Goal: Task Accomplishment & Management: Manage account settings

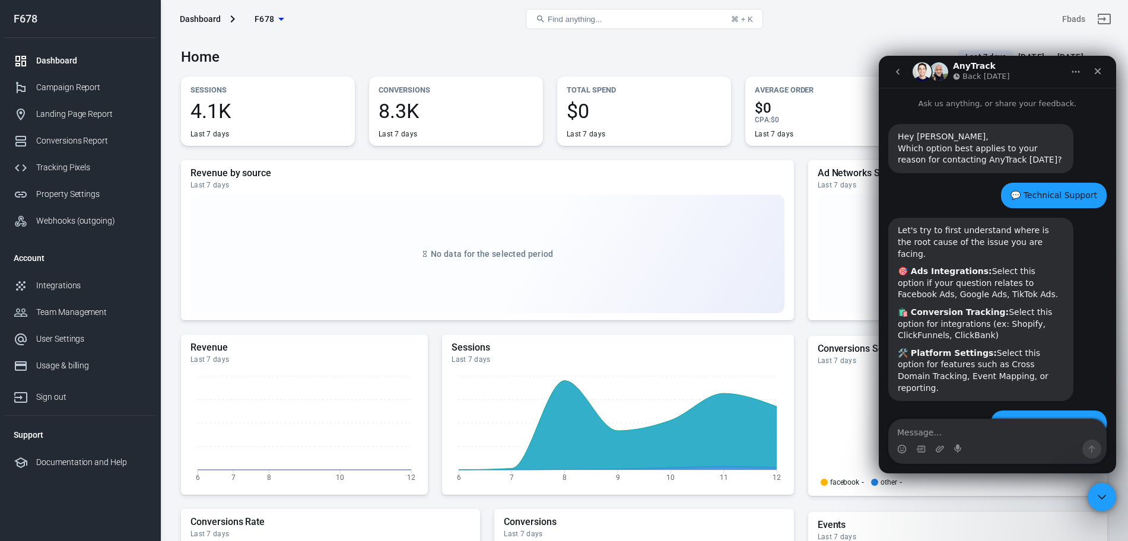
scroll to position [1599, 0]
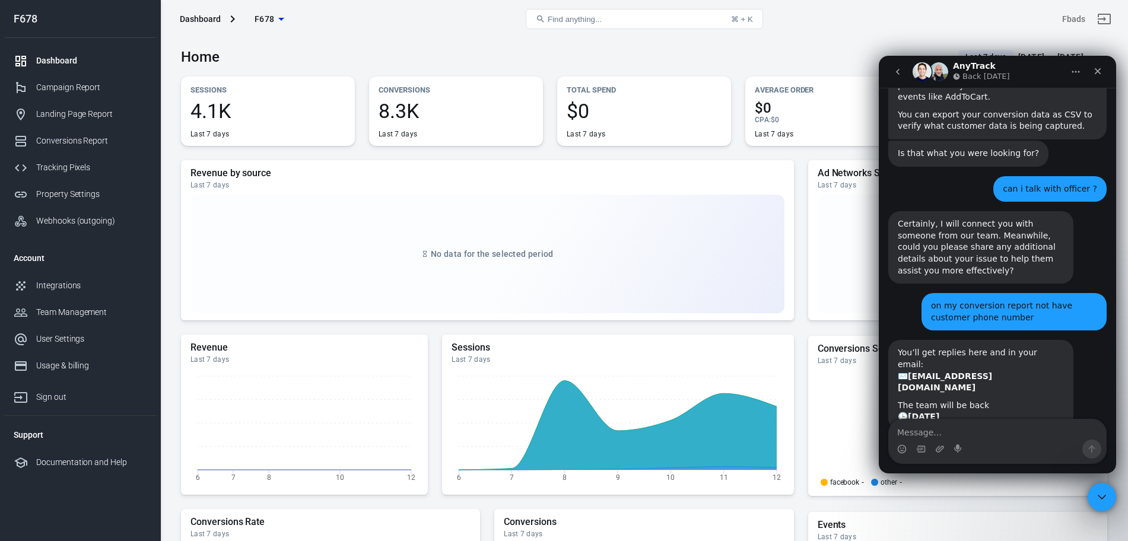
click at [270, 23] on span "F678" at bounding box center [265, 19] width 20 height 15
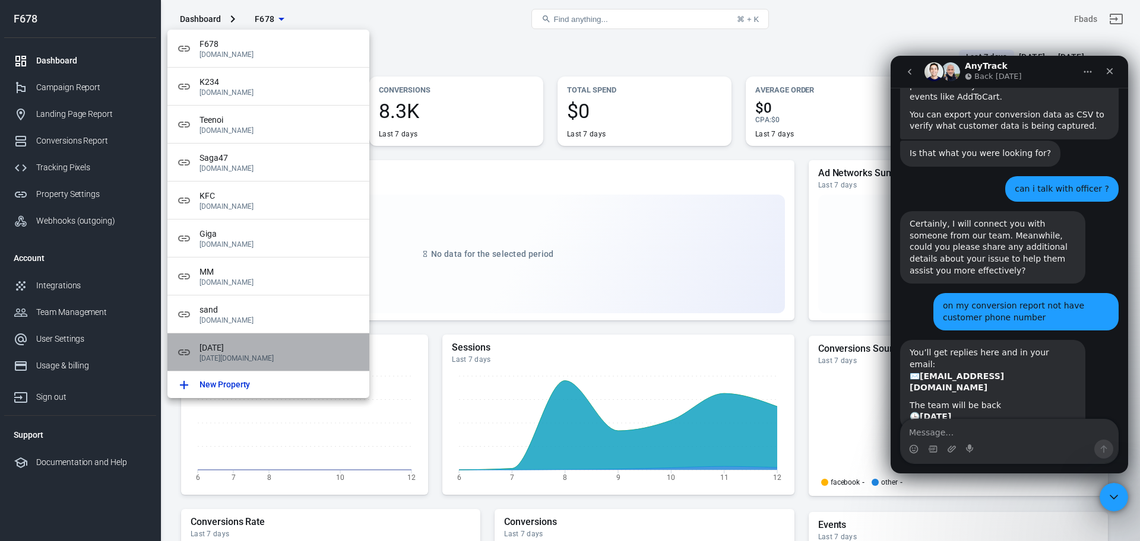
click at [281, 352] on span "[DATE]" at bounding box center [279, 348] width 160 height 12
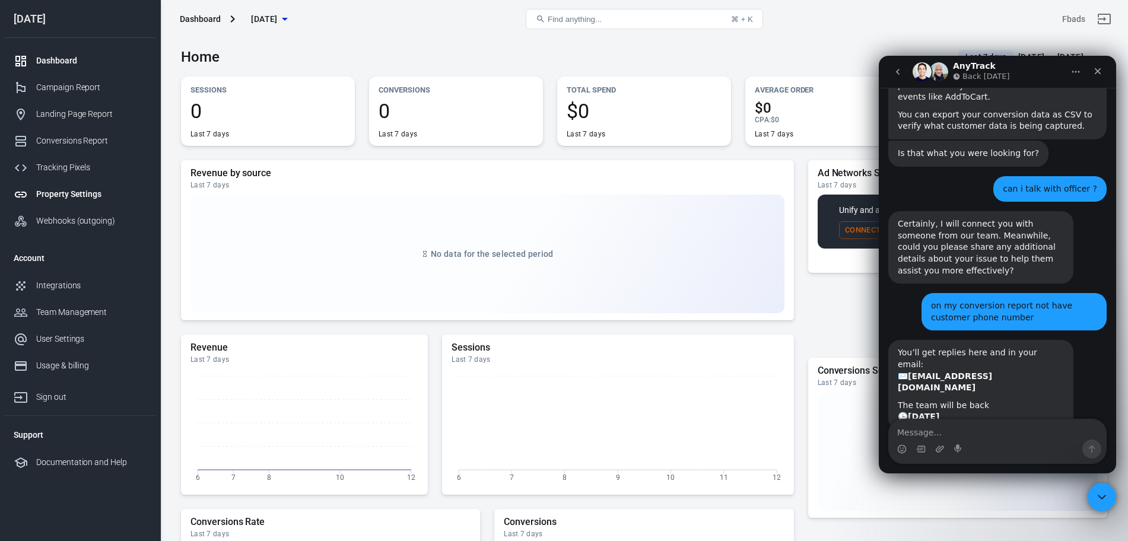
click at [97, 194] on div "Property Settings" at bounding box center [91, 194] width 110 height 12
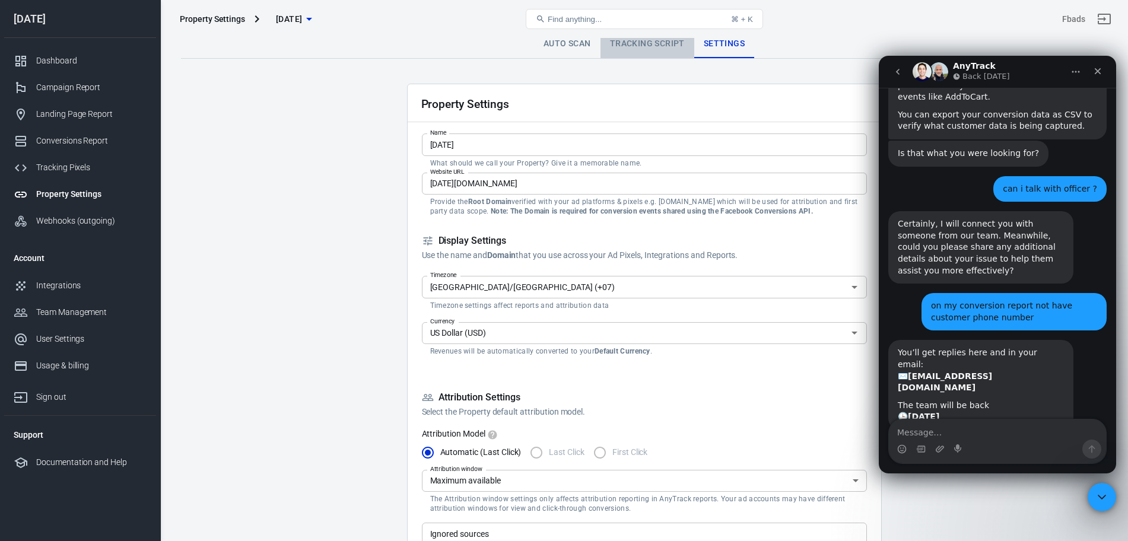
click at [638, 39] on link "Tracking Script" at bounding box center [648, 44] width 94 height 28
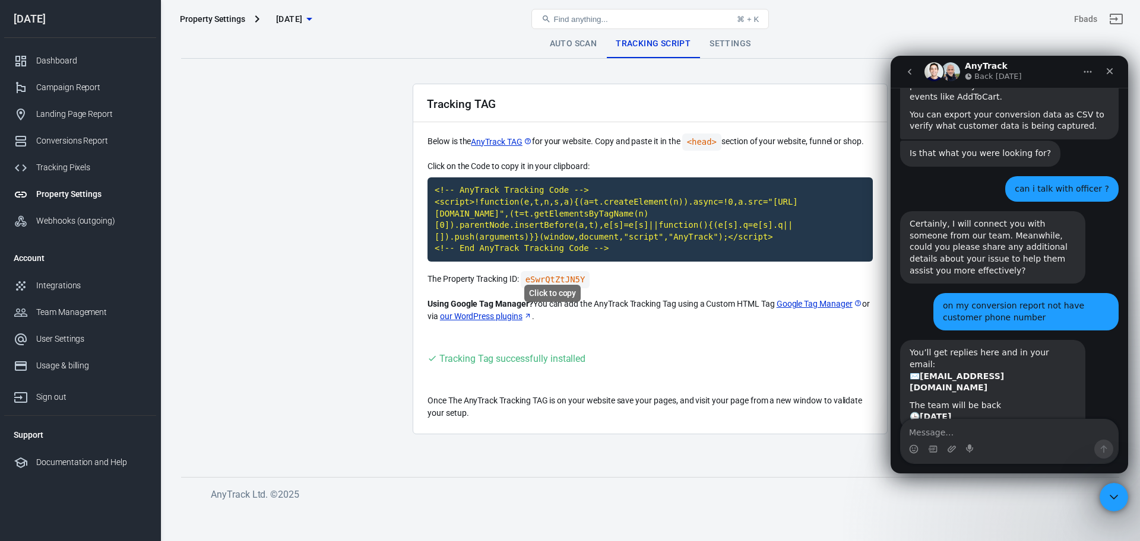
click at [541, 273] on code "eSwrQtZtJN5Y" at bounding box center [555, 279] width 69 height 17
click at [573, 47] on link "Auto Scan" at bounding box center [573, 44] width 66 height 28
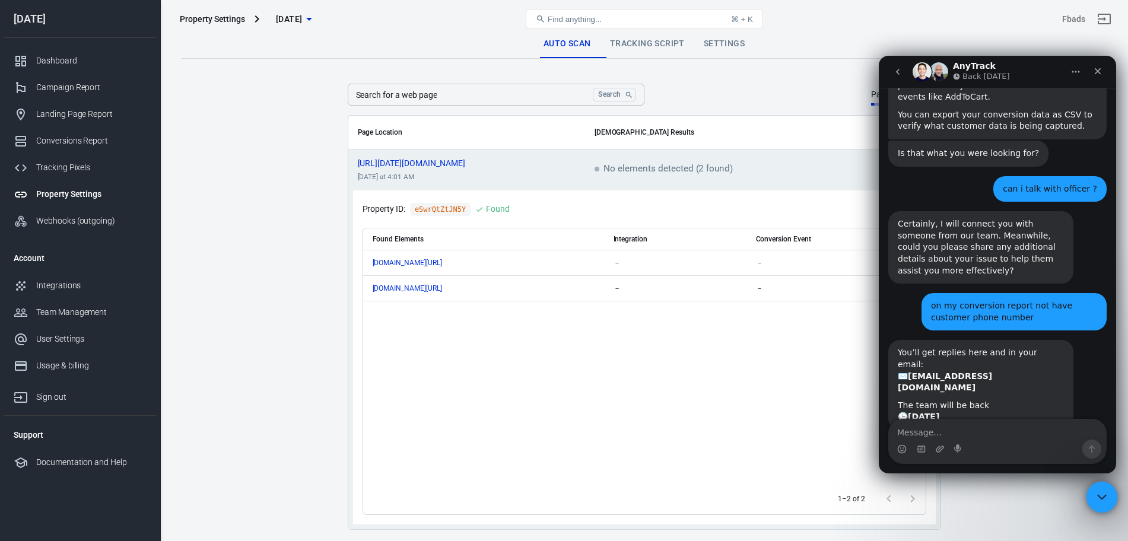
click at [1097, 492] on icon "Close Intercom Messenger" at bounding box center [1100, 496] width 14 height 14
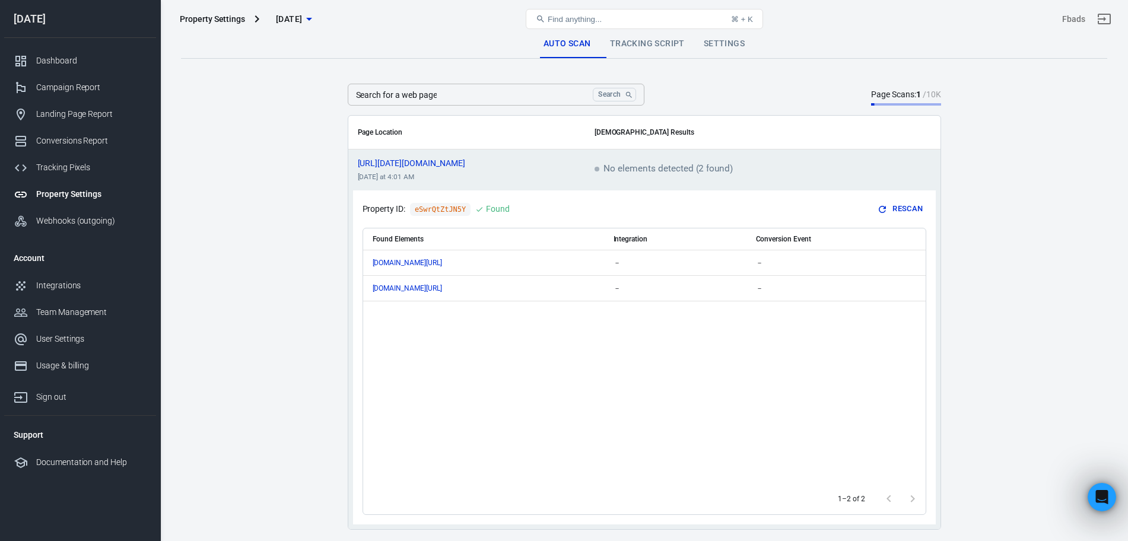
scroll to position [1599, 0]
click at [901, 213] on button "Rescan" at bounding box center [901, 209] width 50 height 18
